Goal: Task Accomplishment & Management: Use online tool/utility

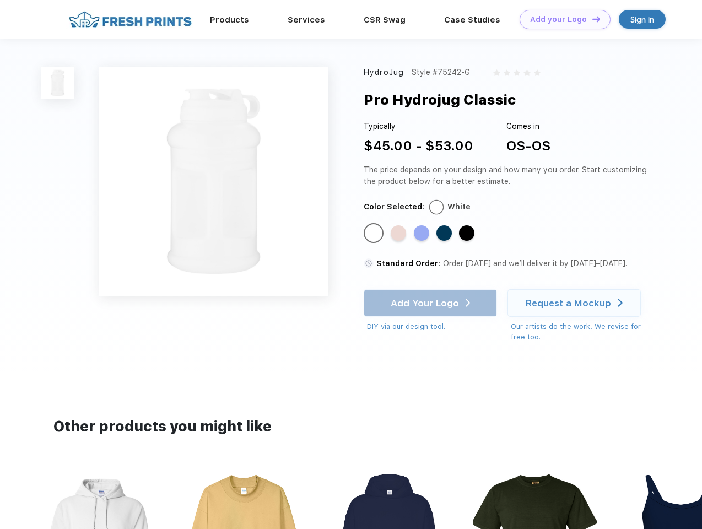
click at [561, 19] on link "Add your Logo Design Tool" at bounding box center [565, 19] width 91 height 19
click at [0, 0] on div "Design Tool" at bounding box center [0, 0] width 0 height 0
click at [592, 19] on link "Add your Logo Design Tool" at bounding box center [565, 19] width 91 height 19
click at [58, 83] on img at bounding box center [57, 83] width 33 height 33
click at [375, 234] on div "Standard Color" at bounding box center [373, 233] width 15 height 15
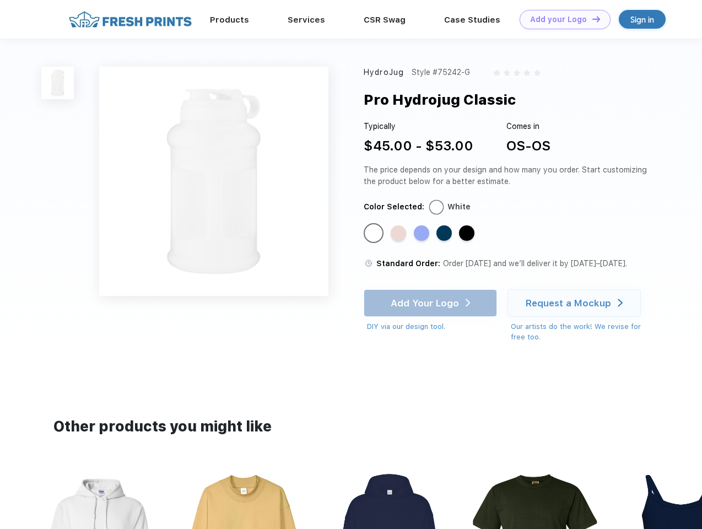
click at [400, 234] on div "Standard Color" at bounding box center [398, 233] width 15 height 15
click at [423, 234] on div "Standard Color" at bounding box center [421, 233] width 15 height 15
click at [446, 234] on div "Standard Color" at bounding box center [444, 233] width 15 height 15
click at [468, 234] on div "Standard Color" at bounding box center [466, 233] width 15 height 15
click at [432, 303] on div "Add Your Logo DIY via our design tool. Ah shoot! This product isn't up in our d…" at bounding box center [430, 310] width 133 height 43
